Goal: Task Accomplishment & Management: Manage account settings

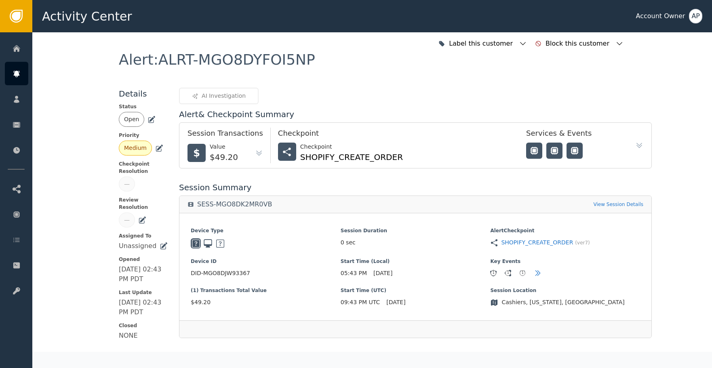
click at [151, 119] on icon at bounding box center [151, 120] width 8 height 8
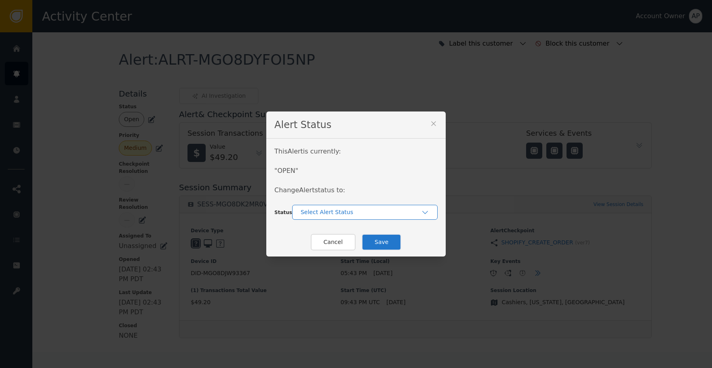
click at [328, 213] on div "Select Alert Status" at bounding box center [360, 212] width 120 height 8
click at [338, 231] on div "In-Review" at bounding box center [364, 230] width 129 height 8
click at [380, 237] on button "Save" at bounding box center [381, 242] width 40 height 17
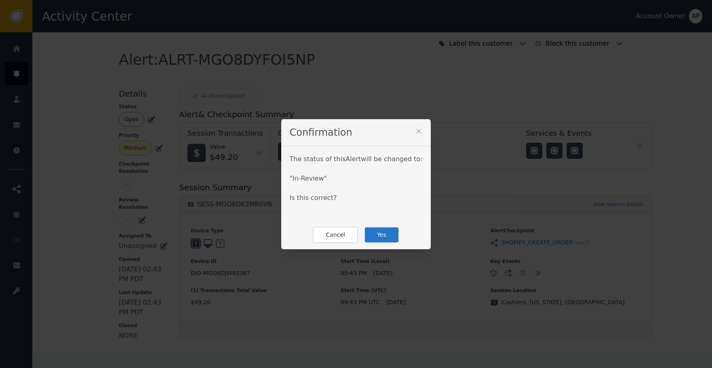
click at [380, 231] on button "Yes" at bounding box center [381, 235] width 35 height 17
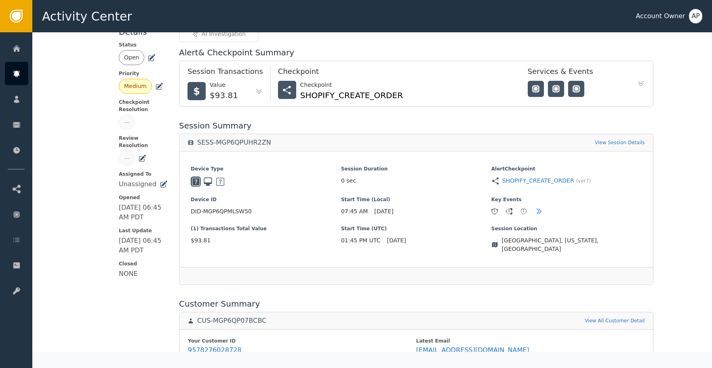
scroll to position [151, 0]
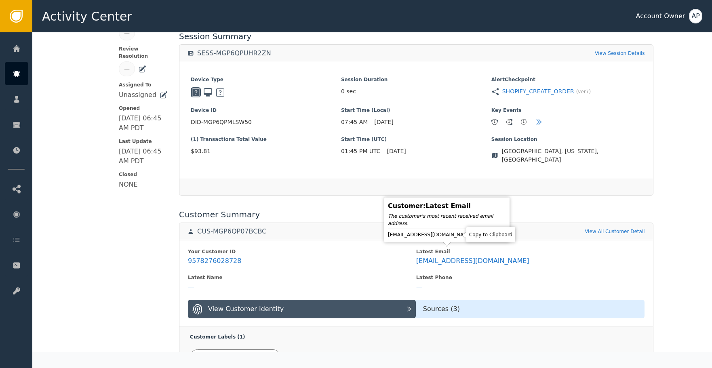
drag, startPoint x: 455, startPoint y: 235, endPoint x: 446, endPoint y: 215, distance: 21.3
click at [477, 235] on icon at bounding box center [480, 234] width 6 height 6
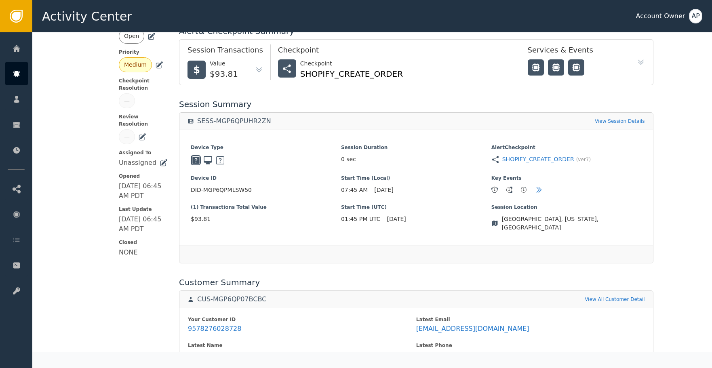
scroll to position [0, 0]
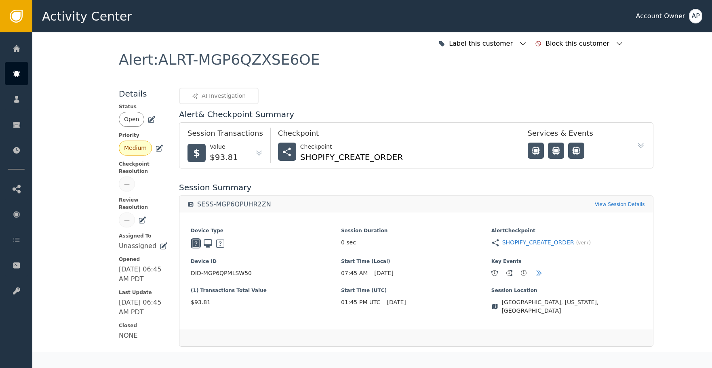
click at [150, 117] on icon at bounding box center [151, 120] width 8 height 8
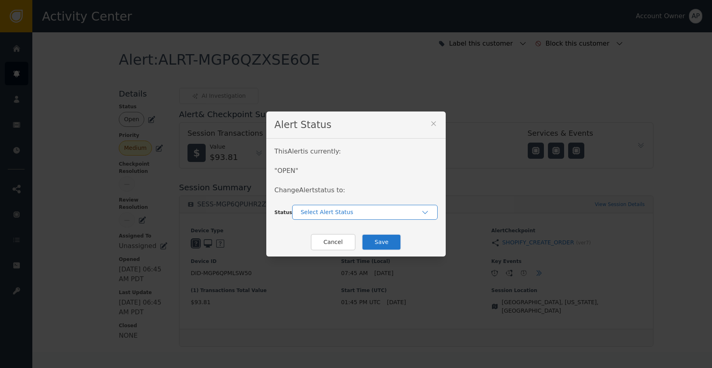
click at [332, 213] on div "Select Alert Status" at bounding box center [360, 212] width 120 height 8
click at [338, 242] on div "Closed" at bounding box center [364, 246] width 129 height 8
click at [381, 238] on button "Save" at bounding box center [381, 242] width 40 height 17
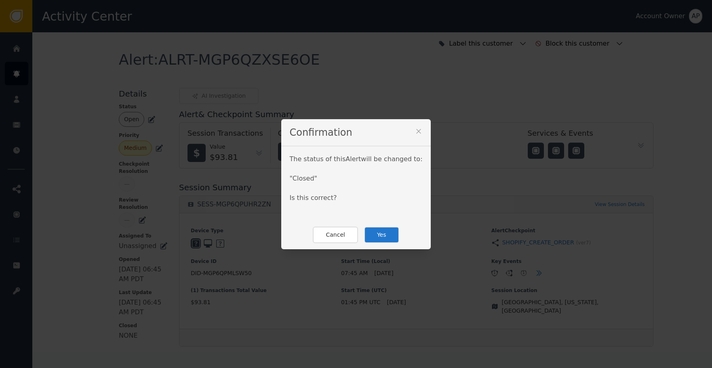
click at [361, 229] on div "Cancel Yes" at bounding box center [355, 235] width 149 height 29
click at [364, 227] on button "Yes" at bounding box center [381, 235] width 35 height 17
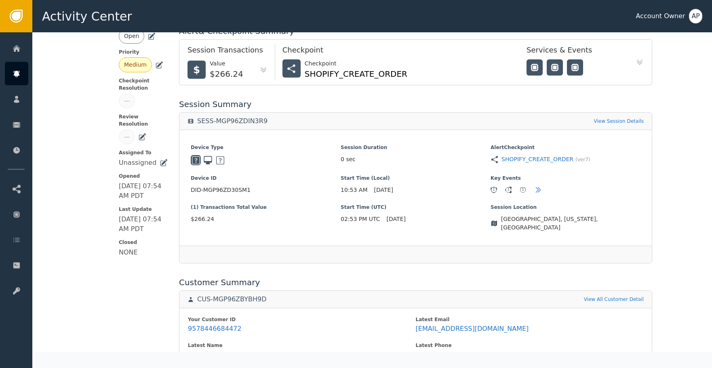
scroll to position [151, 0]
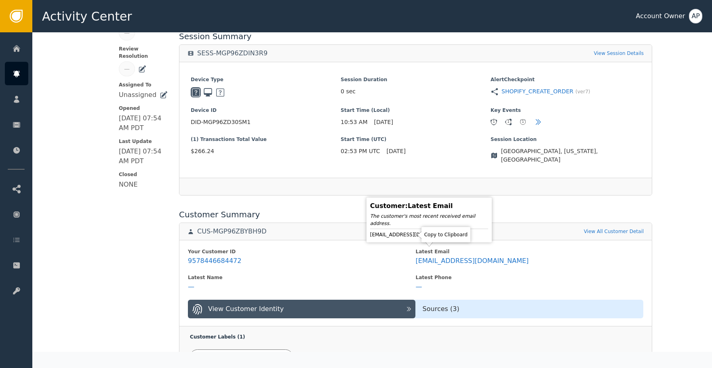
click at [459, 233] on icon at bounding box center [462, 234] width 6 height 6
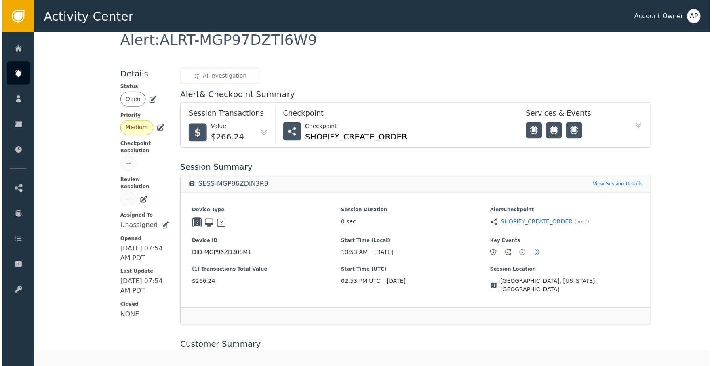
scroll to position [0, 0]
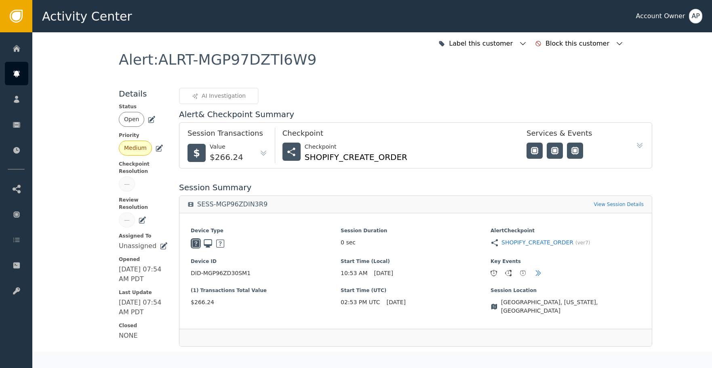
click at [150, 121] on icon at bounding box center [151, 120] width 8 height 8
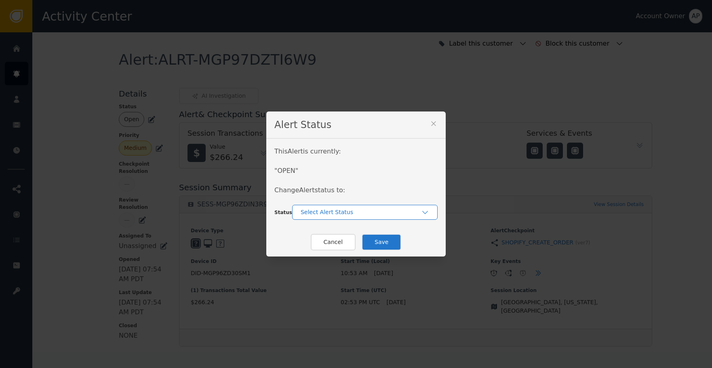
drag, startPoint x: 327, startPoint y: 211, endPoint x: 328, endPoint y: 216, distance: 4.5
click at [326, 212] on div "Select Alert Status" at bounding box center [360, 212] width 120 height 8
click at [338, 239] on div "Closed" at bounding box center [364, 245] width 145 height 15
click at [378, 241] on button "Save" at bounding box center [381, 242] width 40 height 17
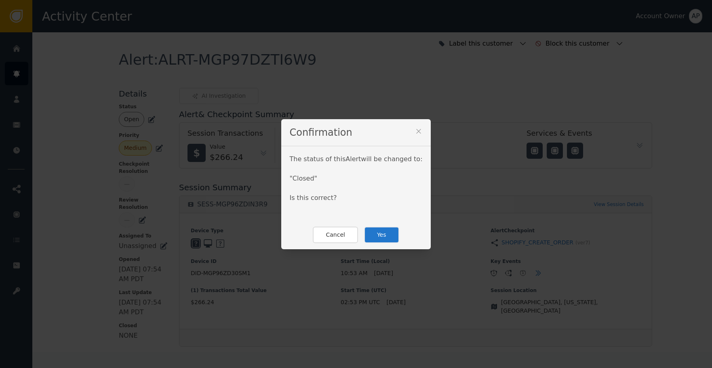
click at [389, 235] on button "Yes" at bounding box center [381, 235] width 35 height 17
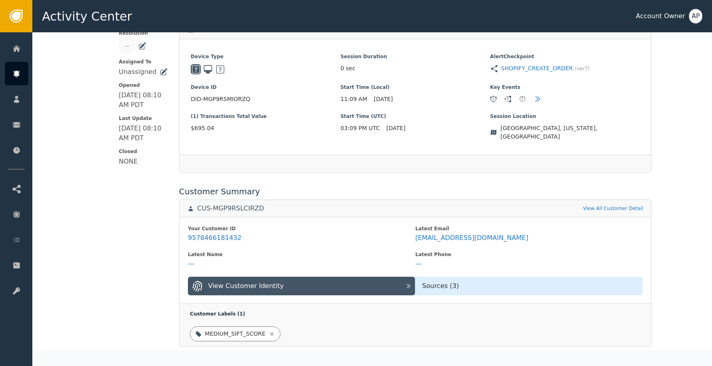
scroll to position [265, 0]
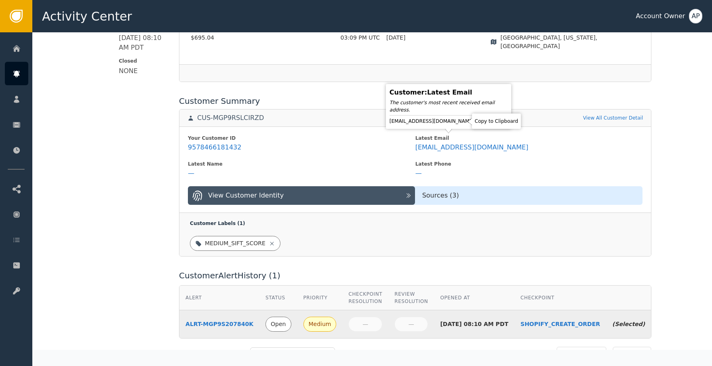
click at [477, 120] on icon at bounding box center [481, 121] width 8 height 8
